Goal: Find specific page/section: Find specific page/section

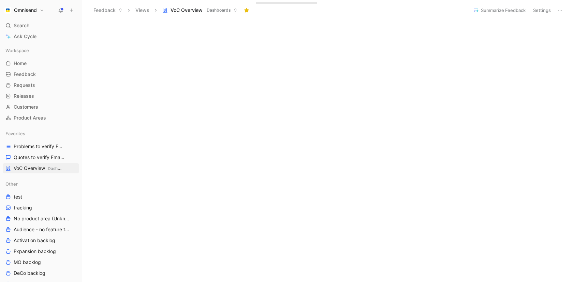
scroll to position [306, 0]
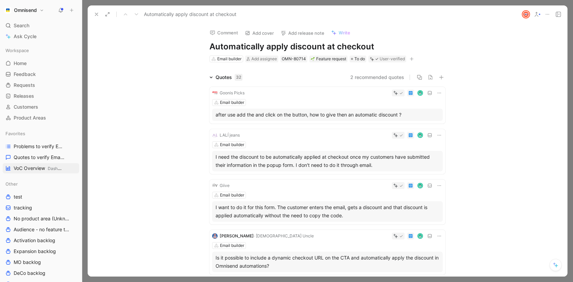
click at [93, 14] on button at bounding box center [97, 15] width 10 height 10
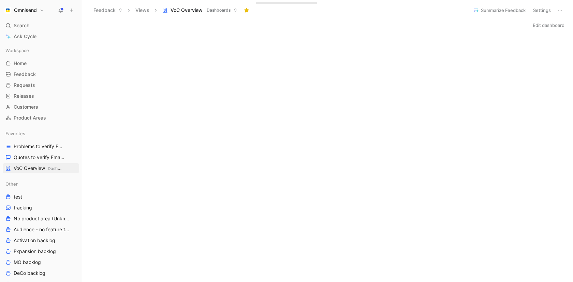
click at [560, 6] on button at bounding box center [560, 10] width 10 height 10
